Goal: Transaction & Acquisition: Subscribe to service/newsletter

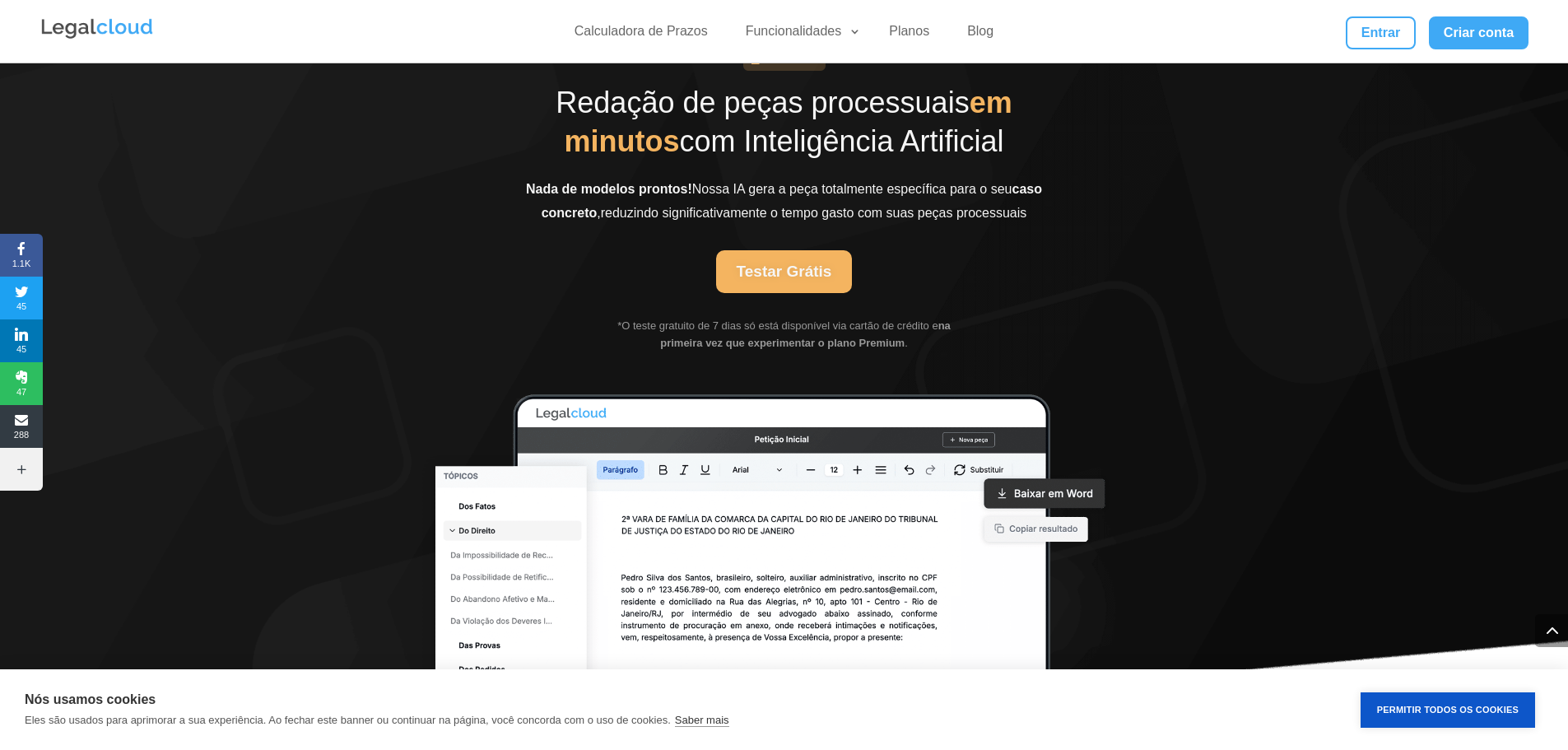
scroll to position [3702, 0]
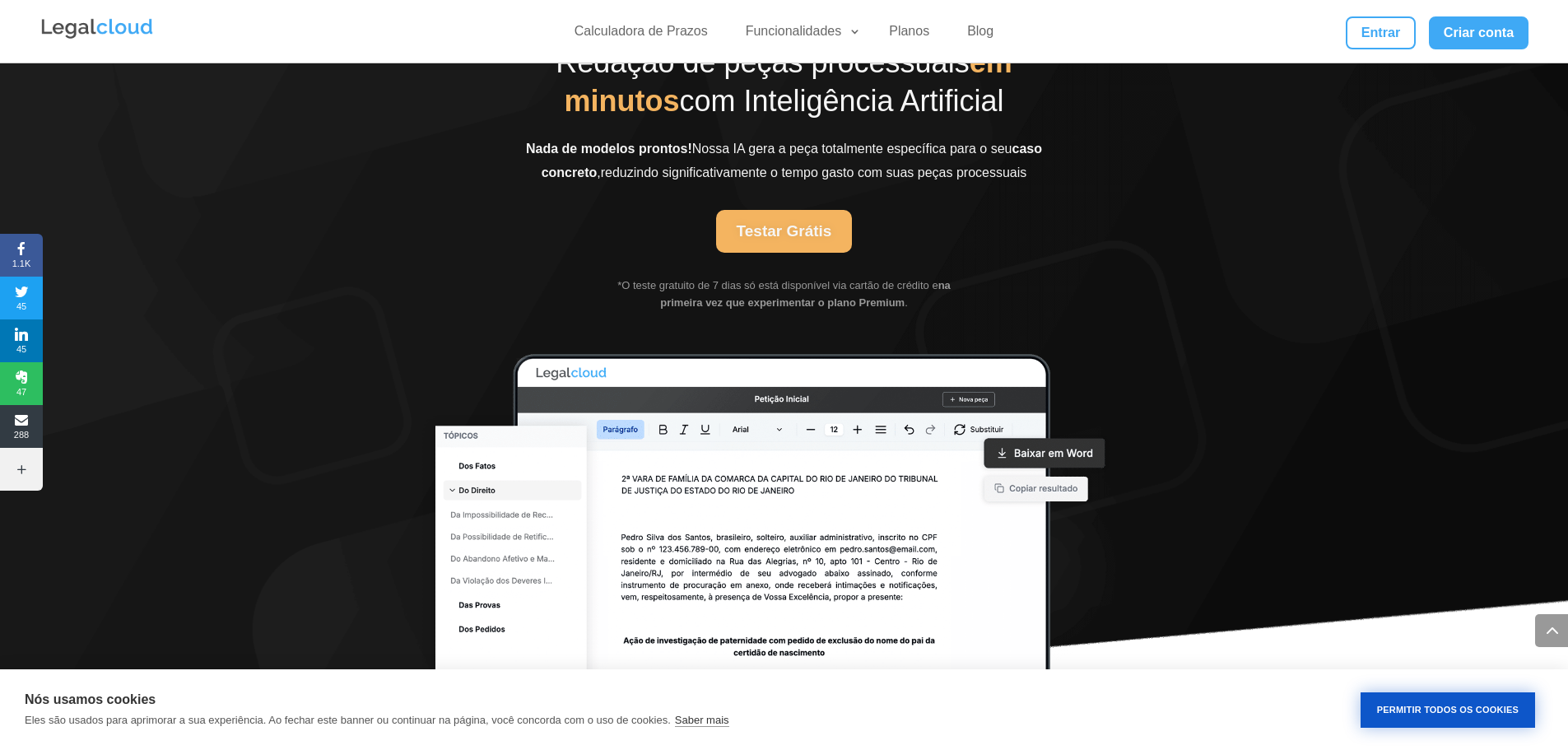
click at [1445, 713] on button "Permitir Todos os Cookies" at bounding box center [1448, 710] width 175 height 36
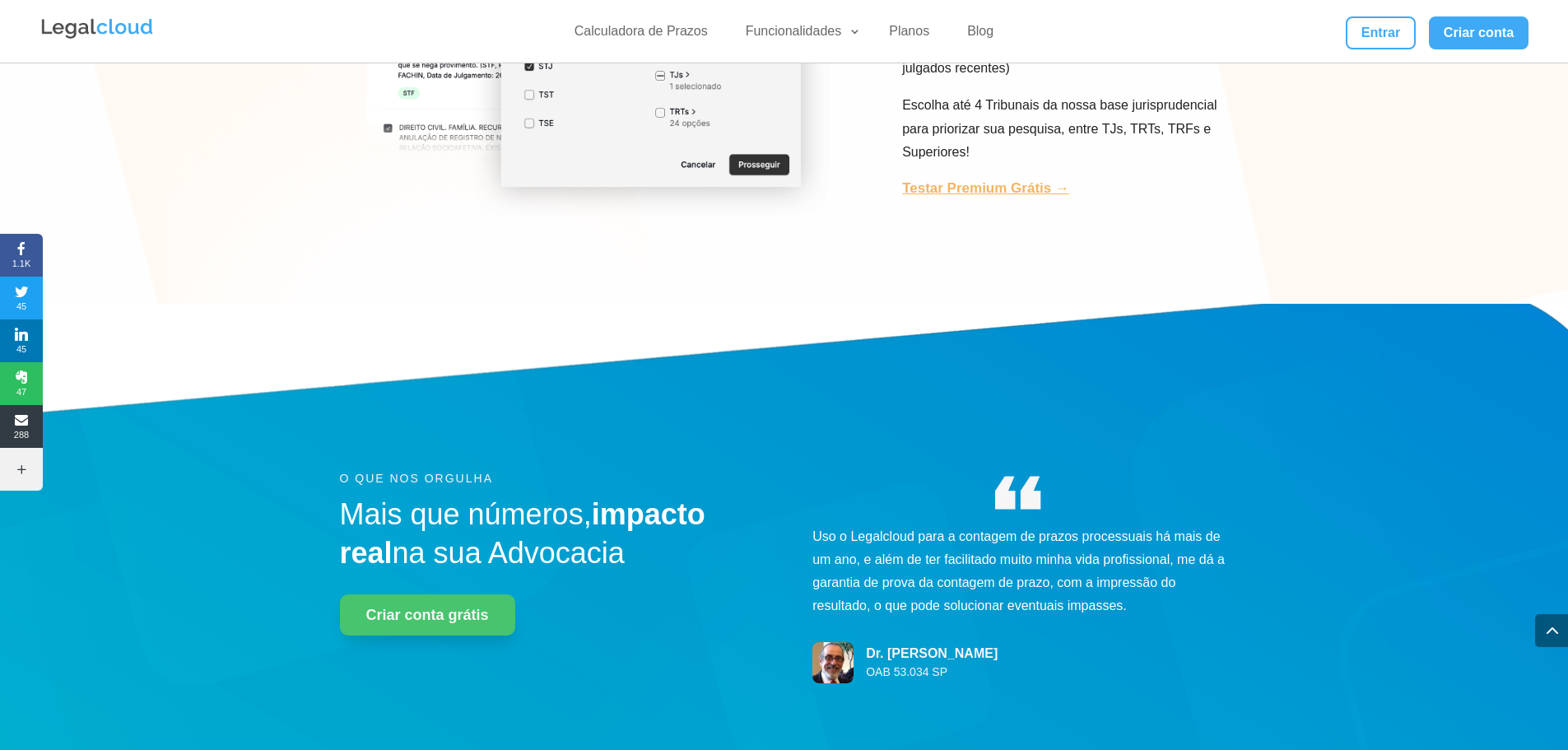
scroll to position [4855, 0]
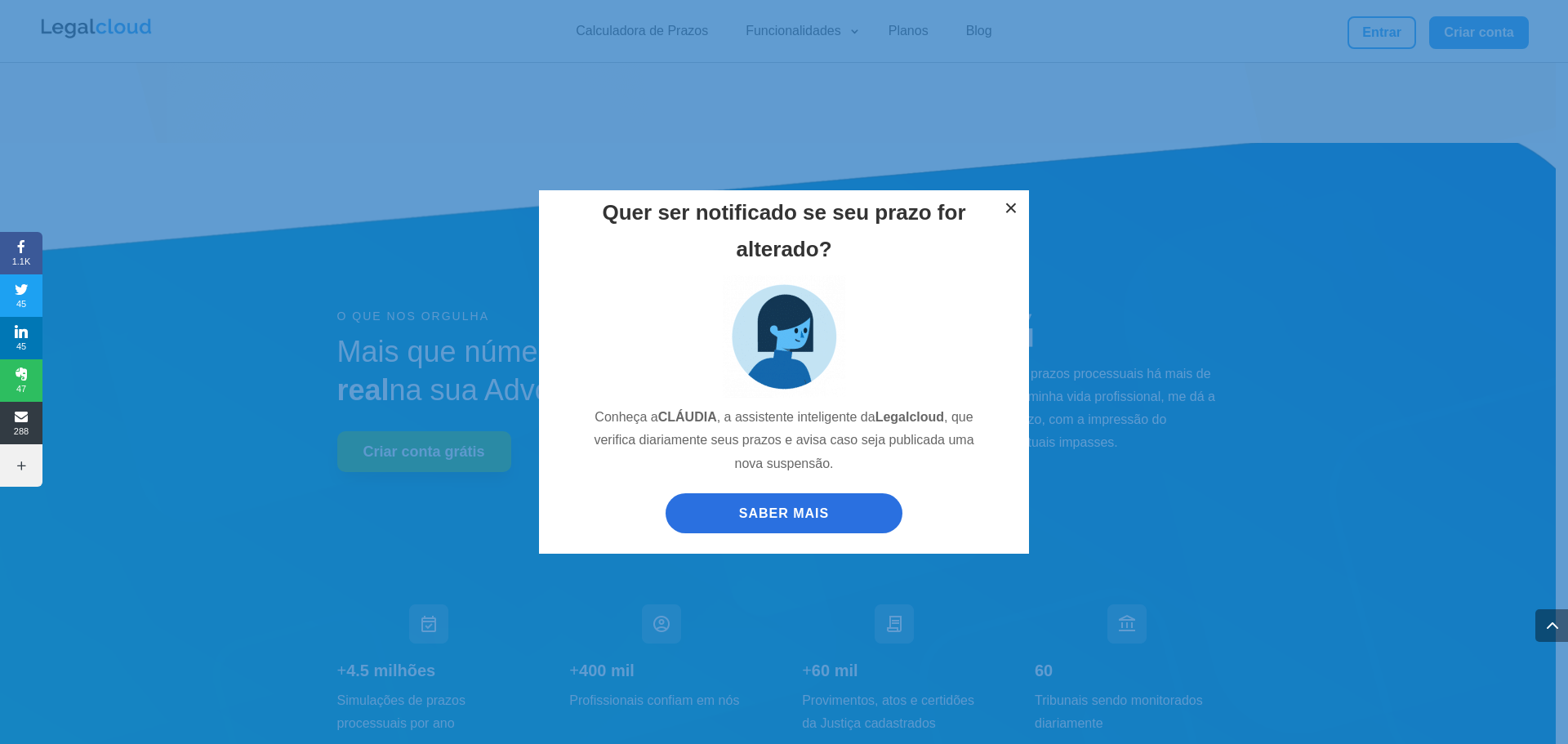
click at [1008, 205] on button "×" at bounding box center [1011, 208] width 36 height 36
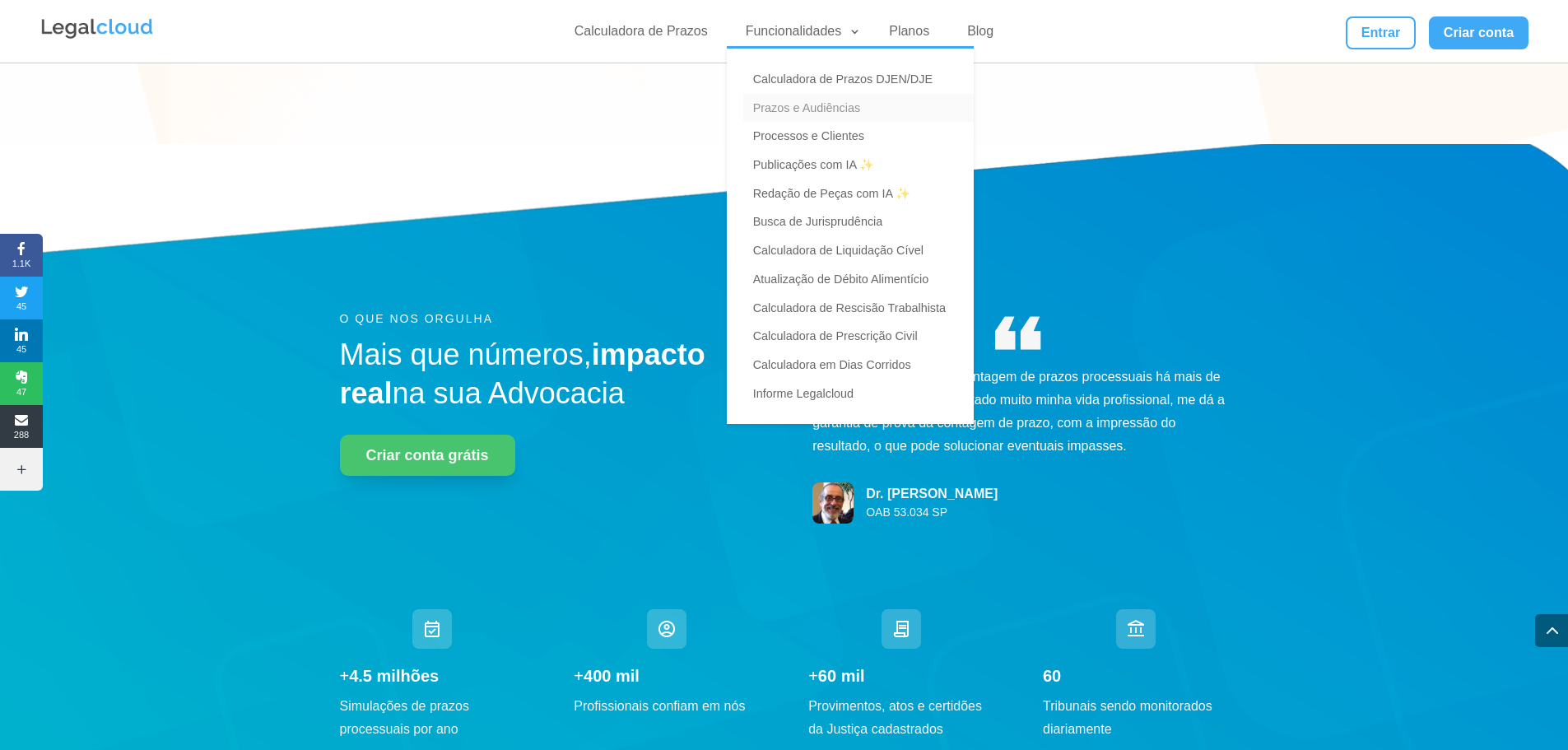
click at [843, 110] on link "Prazos e Audiências" at bounding box center [859, 109] width 231 height 29
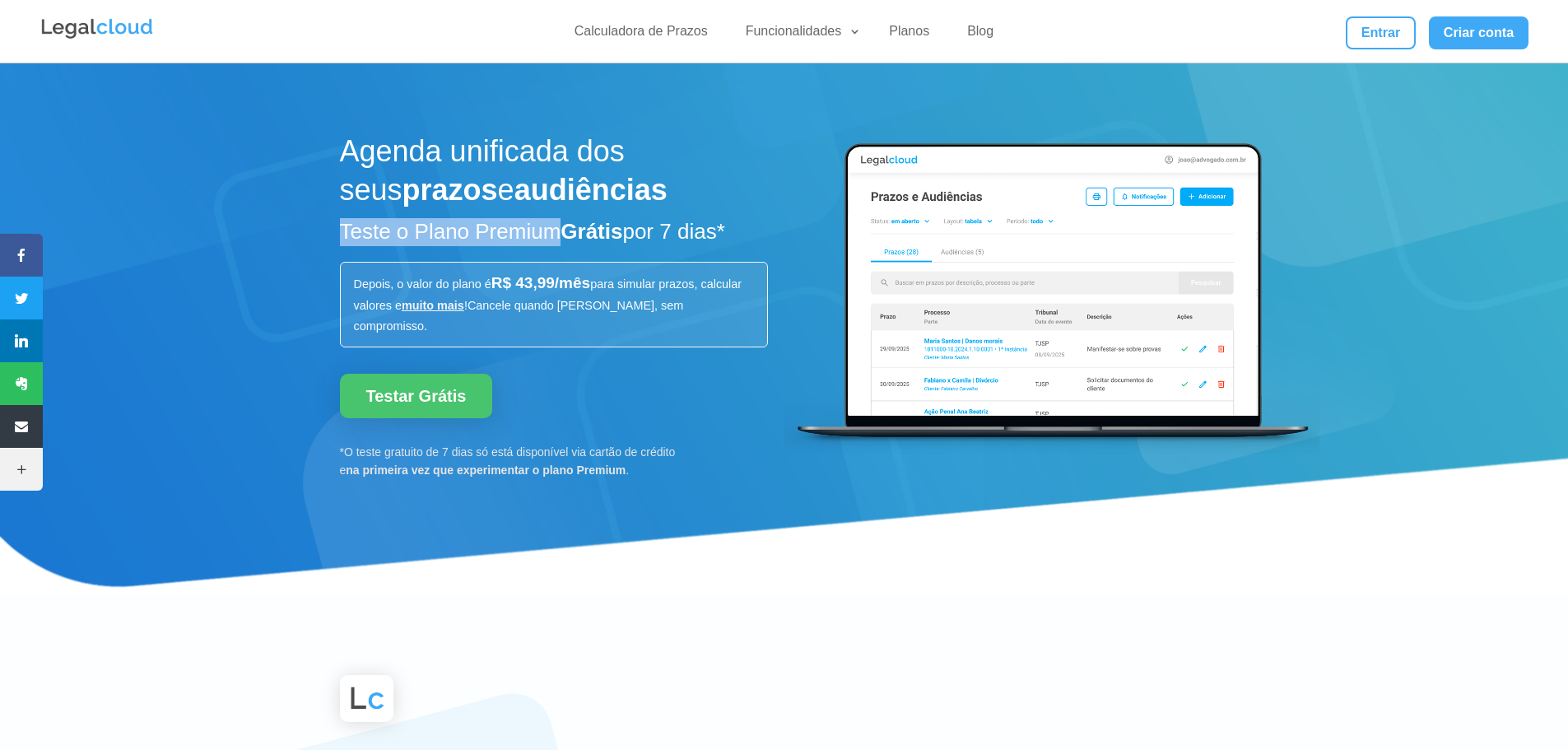
drag, startPoint x: 381, startPoint y: 236, endPoint x: 574, endPoint y: 241, distance: 193.1
click at [572, 241] on div "Agenda unificada dos seus prazos e audiências Teste o Plano Premium Grátis por …" at bounding box center [784, 329] width 1568 height 533
click at [587, 240] on strong "Grátis" at bounding box center [591, 231] width 62 height 25
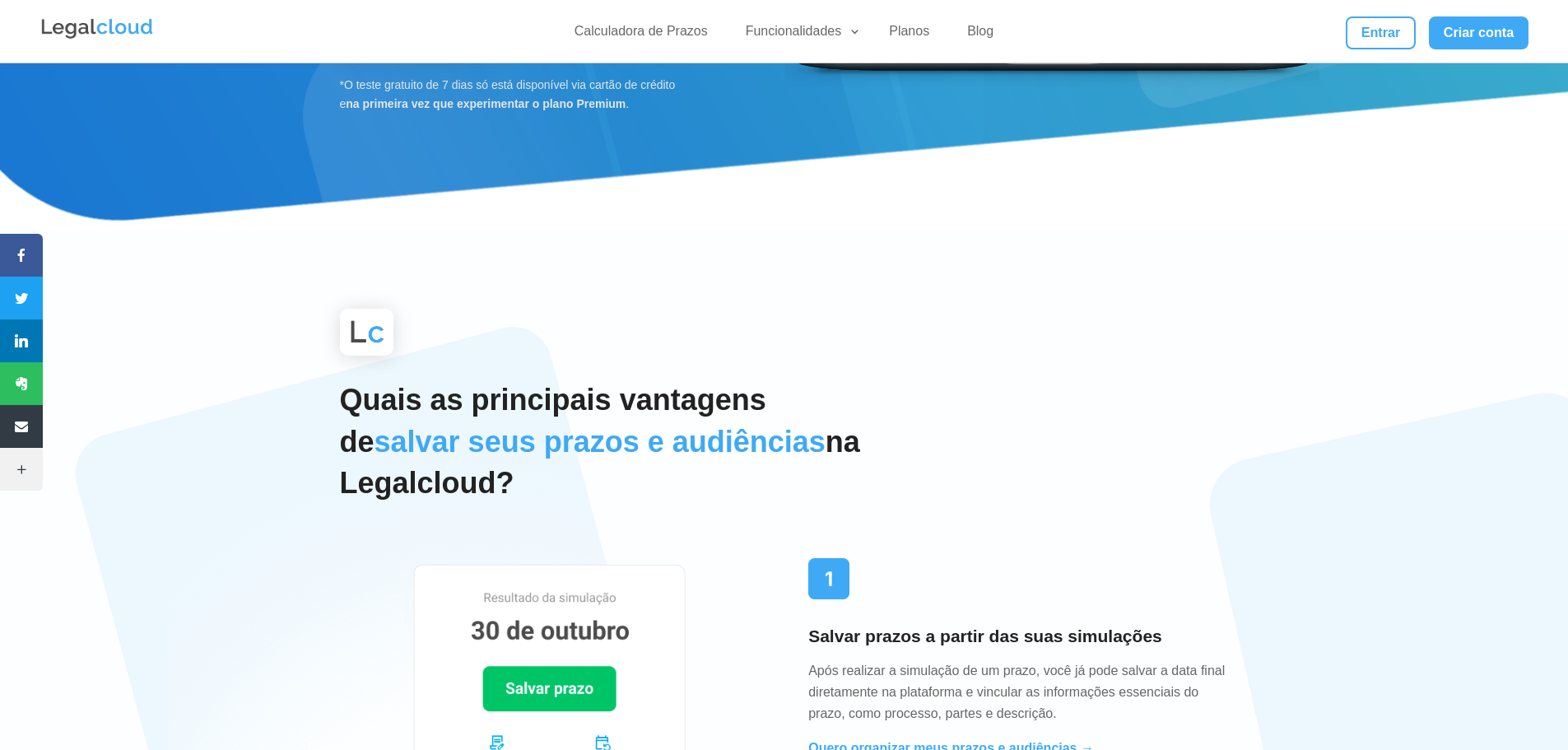
scroll to position [494, 0]
